Goal: Task Accomplishment & Management: Manage account settings

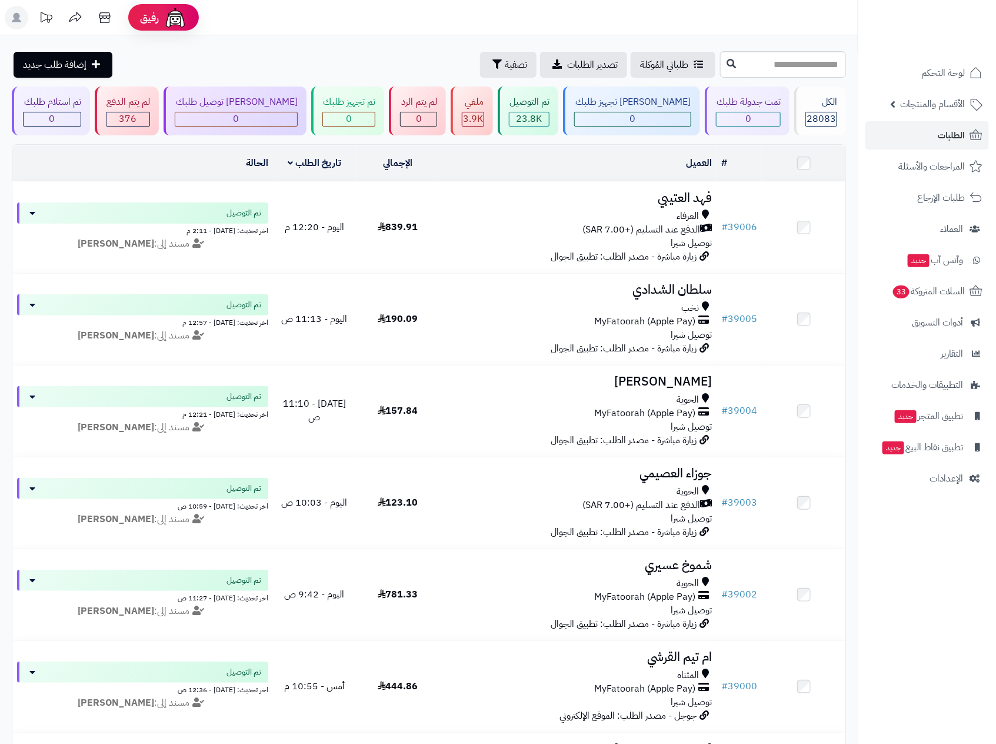
click at [14, 19] on icon at bounding box center [16, 17] width 9 height 9
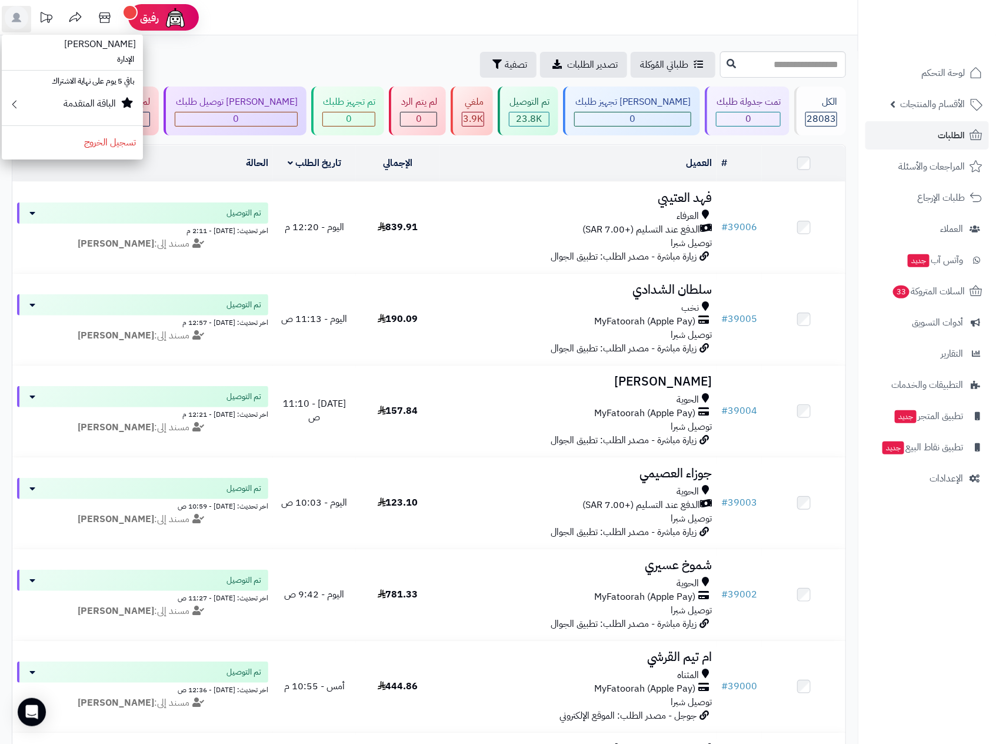
click at [76, 84] on li "باقي 5 يوم على نهاية الاشتراك" at bounding box center [72, 81] width 141 height 17
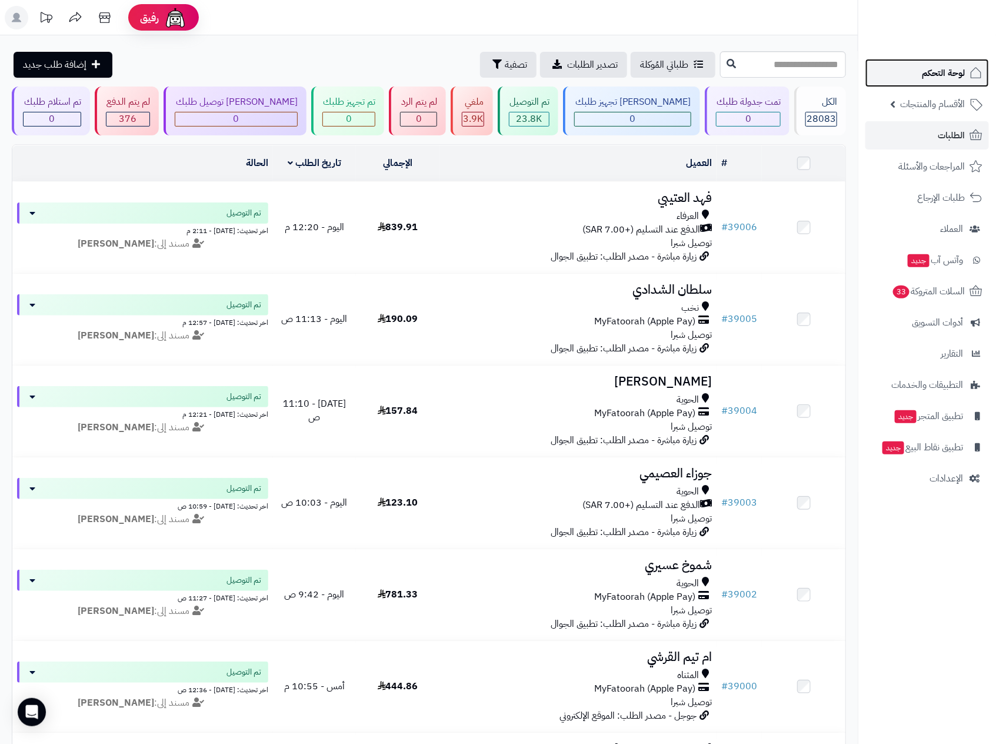
click at [953, 78] on span "لوحة التحكم" at bounding box center [943, 73] width 43 height 16
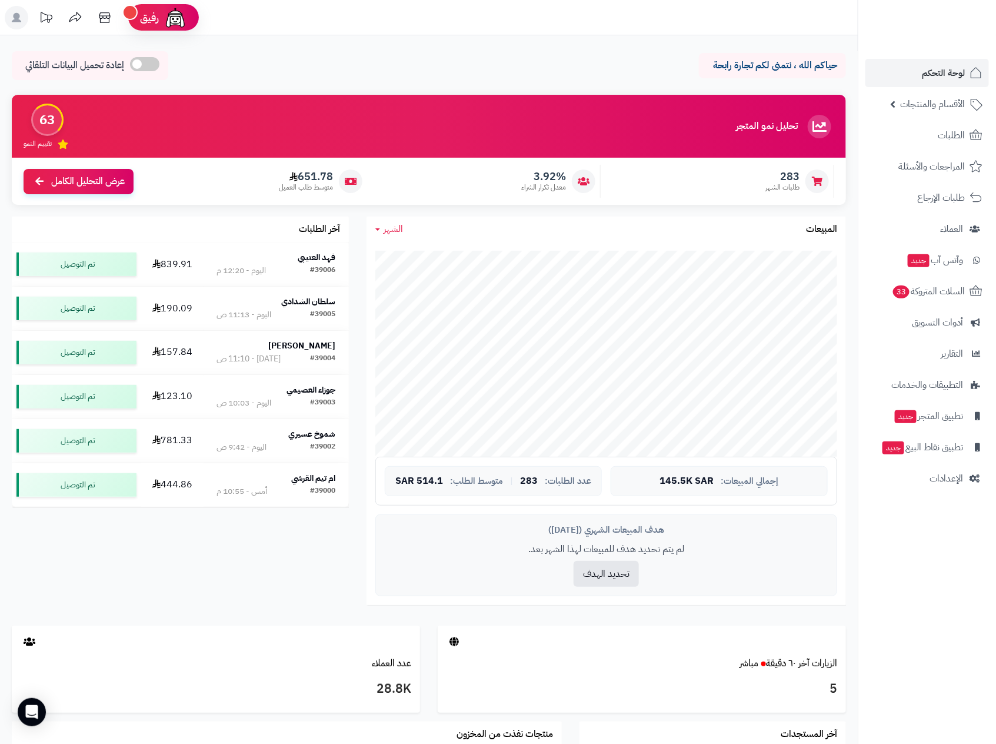
click at [11, 18] on rect at bounding box center [17, 18] width 24 height 24
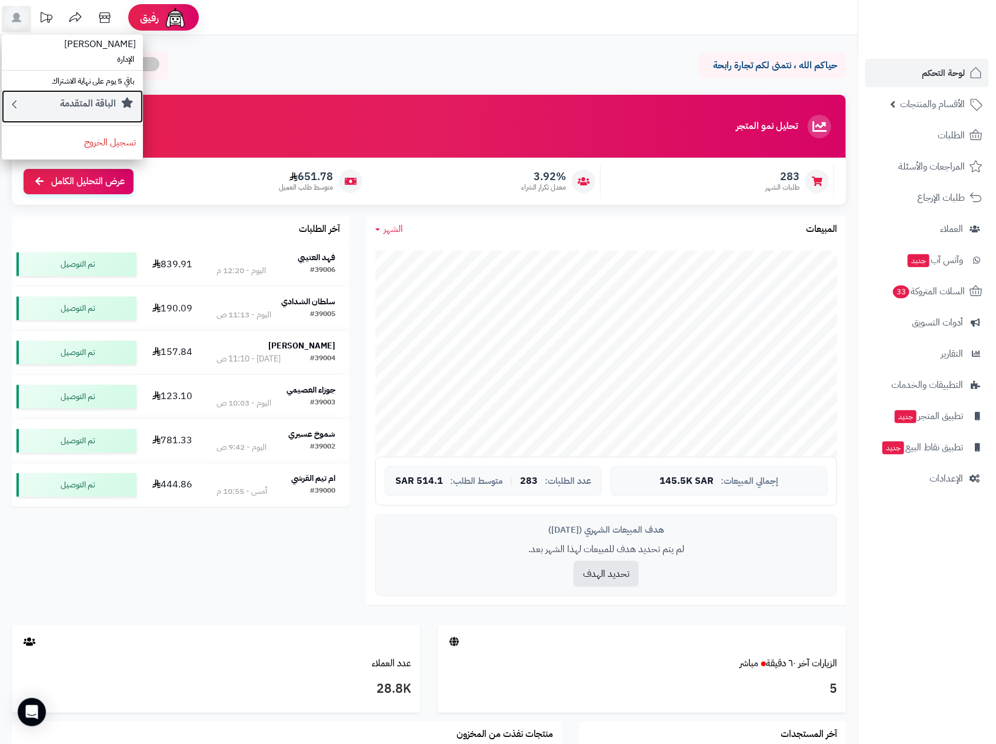
click at [84, 101] on small "الباقة المتقدمة" at bounding box center [88, 103] width 56 height 14
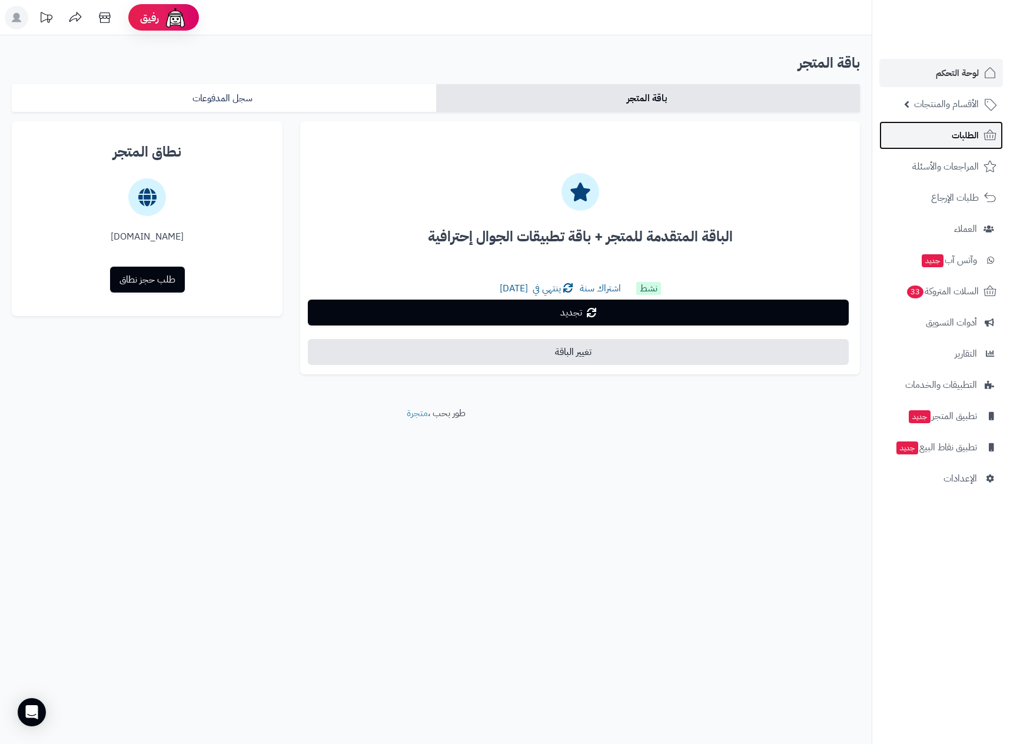
click at [964, 132] on span "الطلبات" at bounding box center [964, 135] width 27 height 16
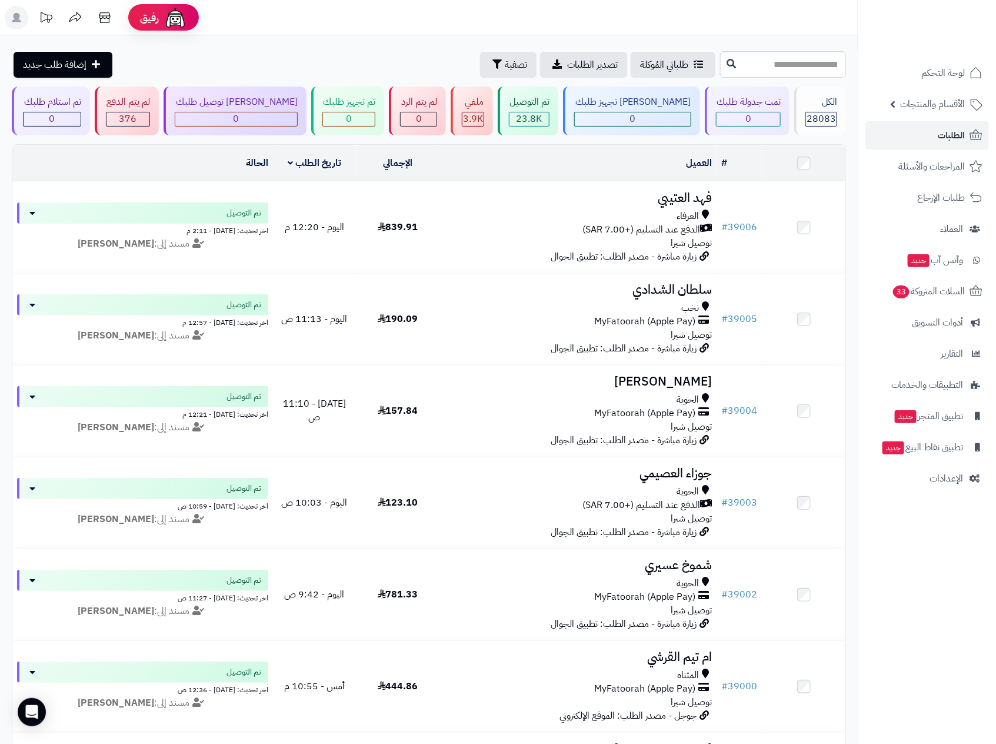
click at [11, 19] on rect at bounding box center [17, 18] width 24 height 24
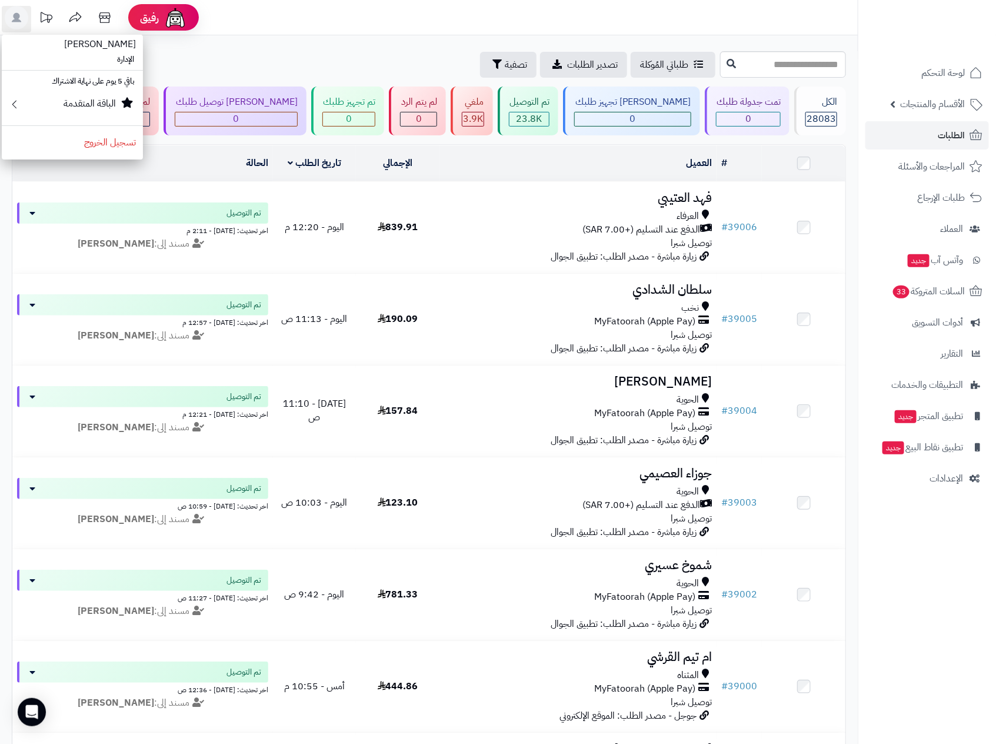
click at [353, 53] on div "طلباتي المُوكلة تصدير الطلبات تصفية إضافة طلب جديد" at bounding box center [364, 65] width 705 height 26
